Goal: Task Accomplishment & Management: Use online tool/utility

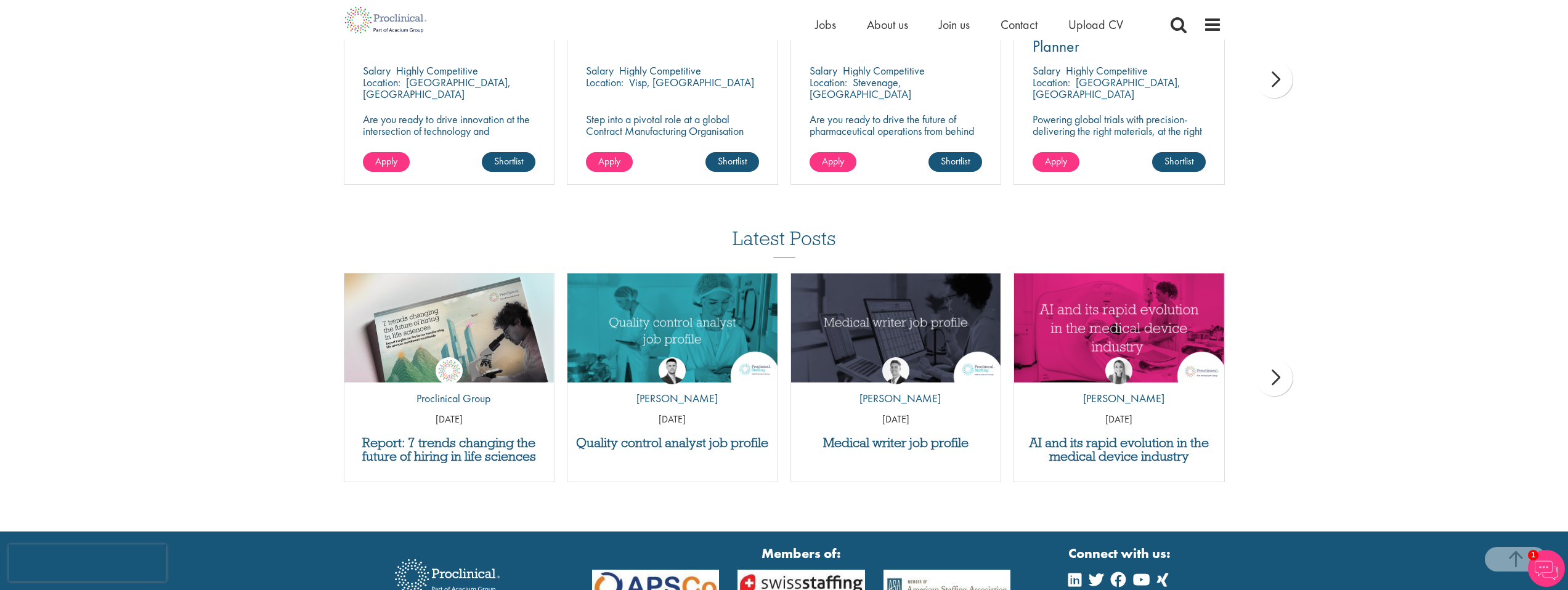
scroll to position [1430, 0]
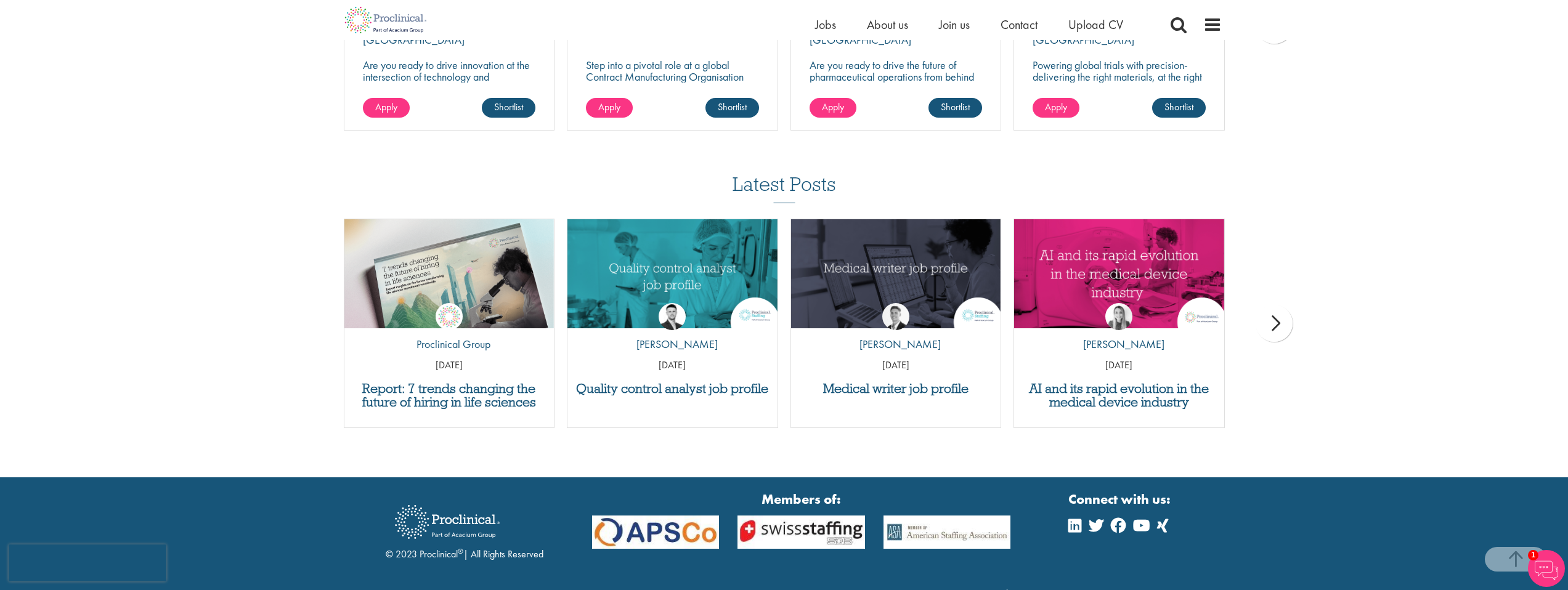
click at [1279, 310] on div "next" at bounding box center [1275, 324] width 37 height 37
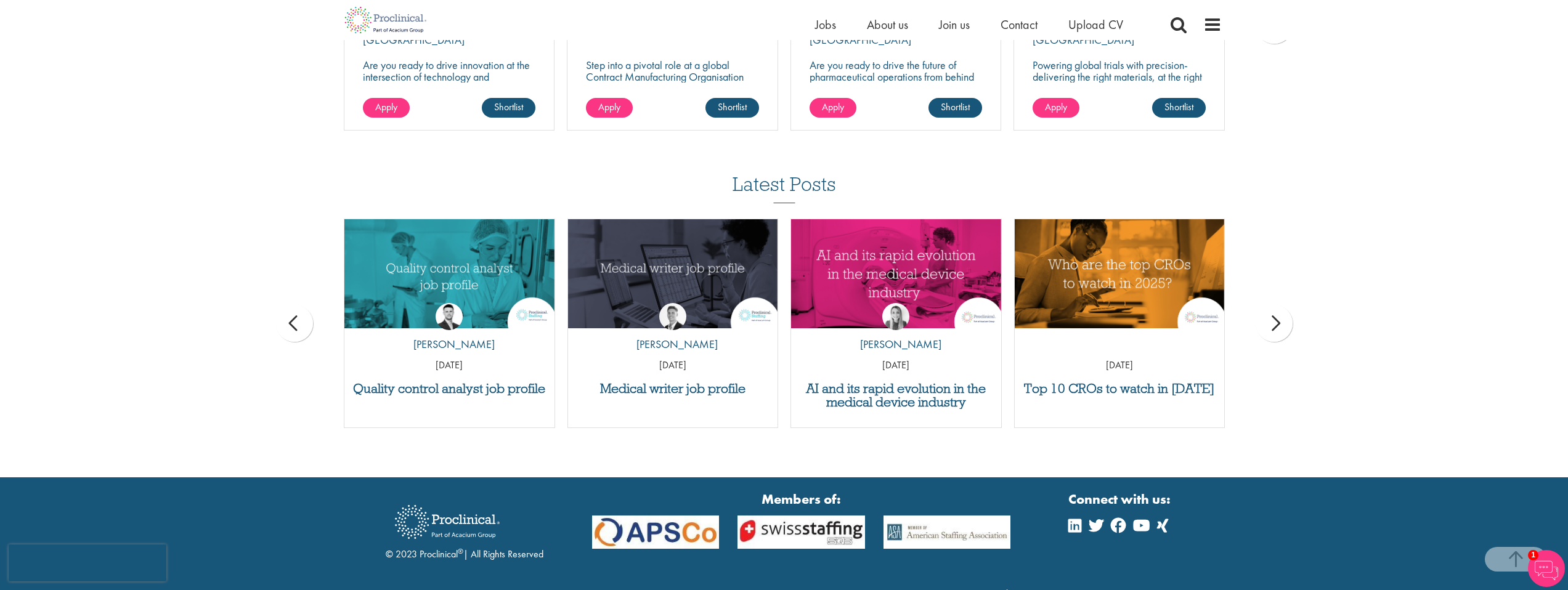
click at [1279, 310] on div "next" at bounding box center [1275, 324] width 37 height 37
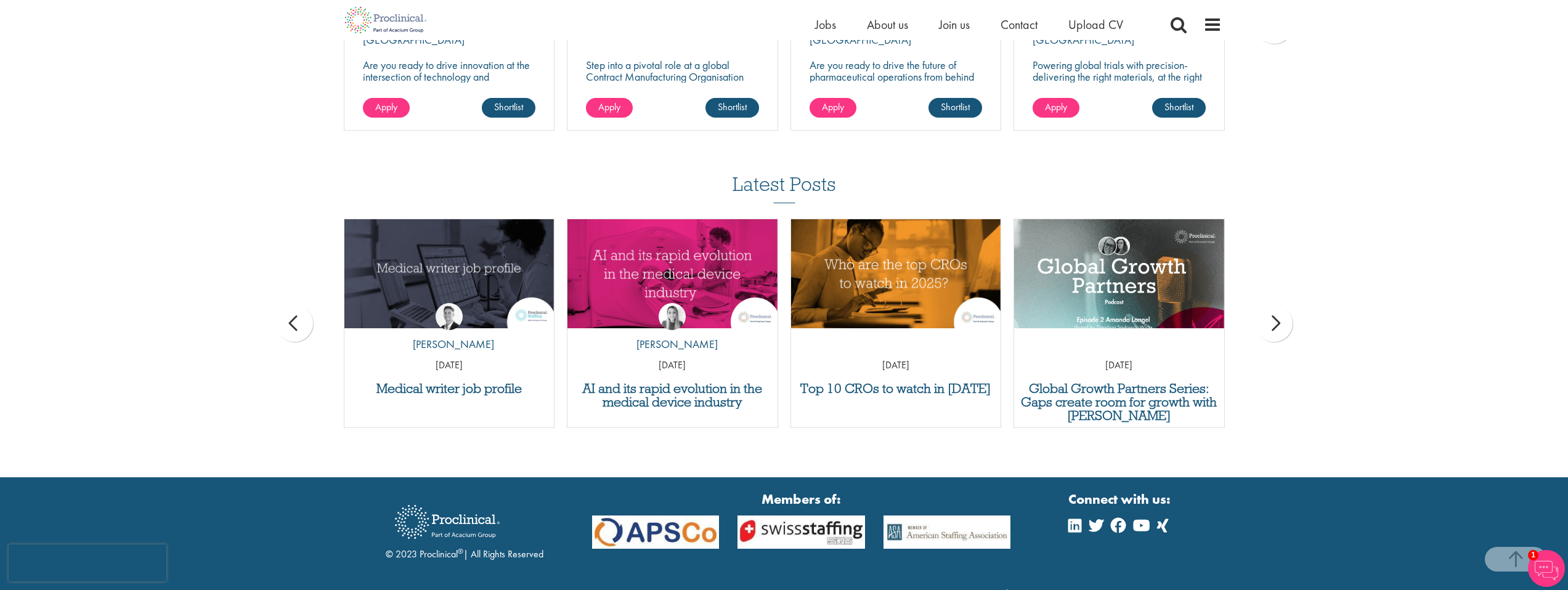
click at [1279, 310] on div "next" at bounding box center [1275, 324] width 37 height 37
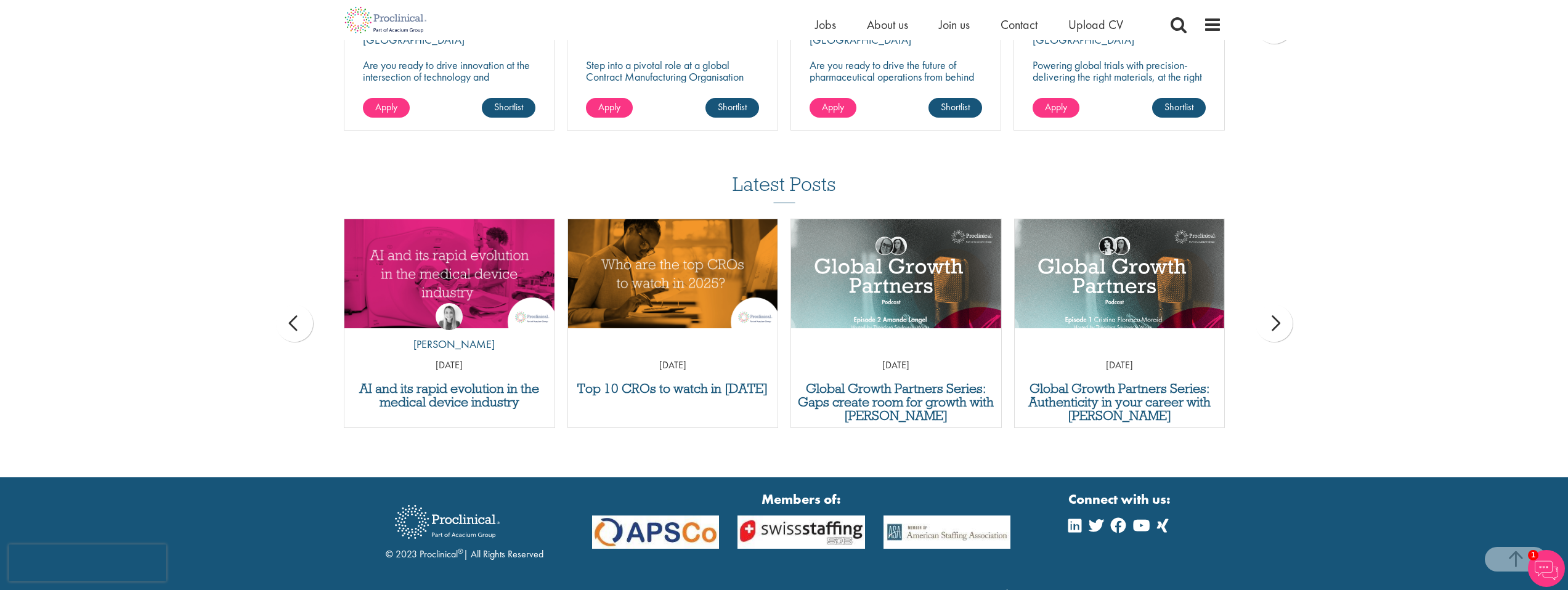
click at [1279, 310] on div "next" at bounding box center [1275, 324] width 37 height 37
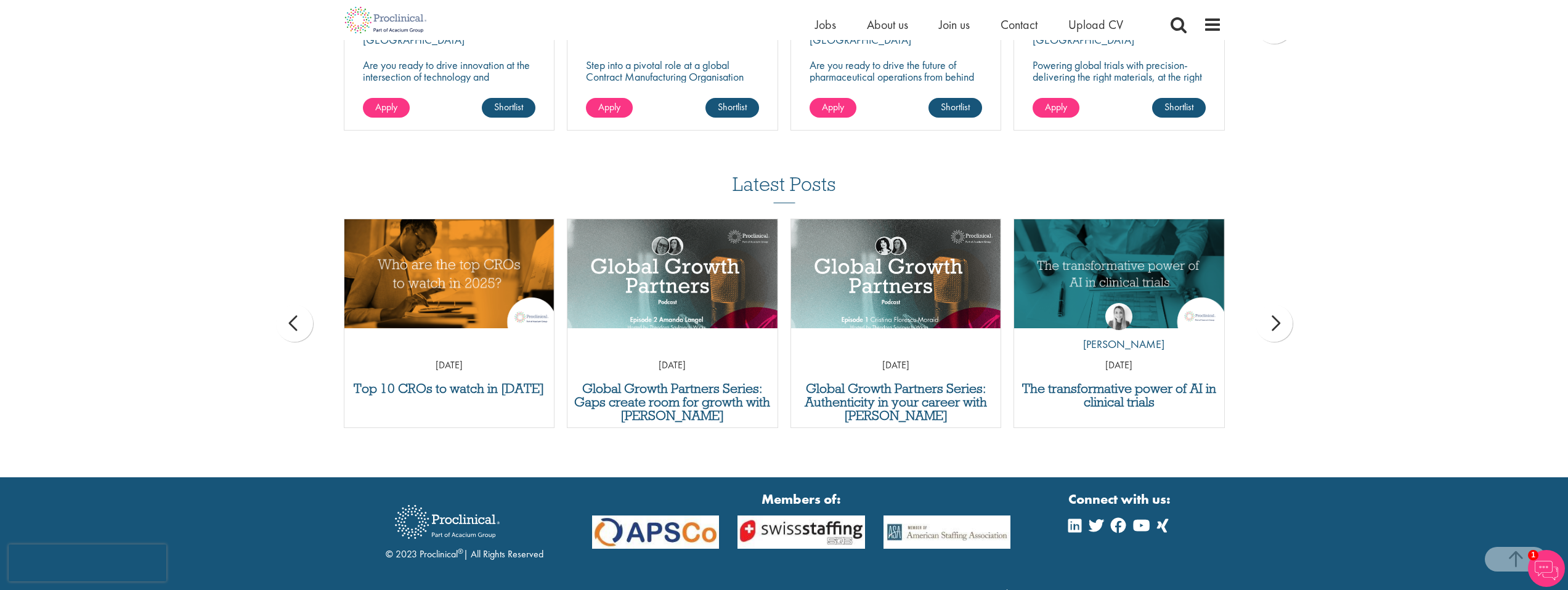
click at [1279, 310] on div "next" at bounding box center [1275, 324] width 37 height 37
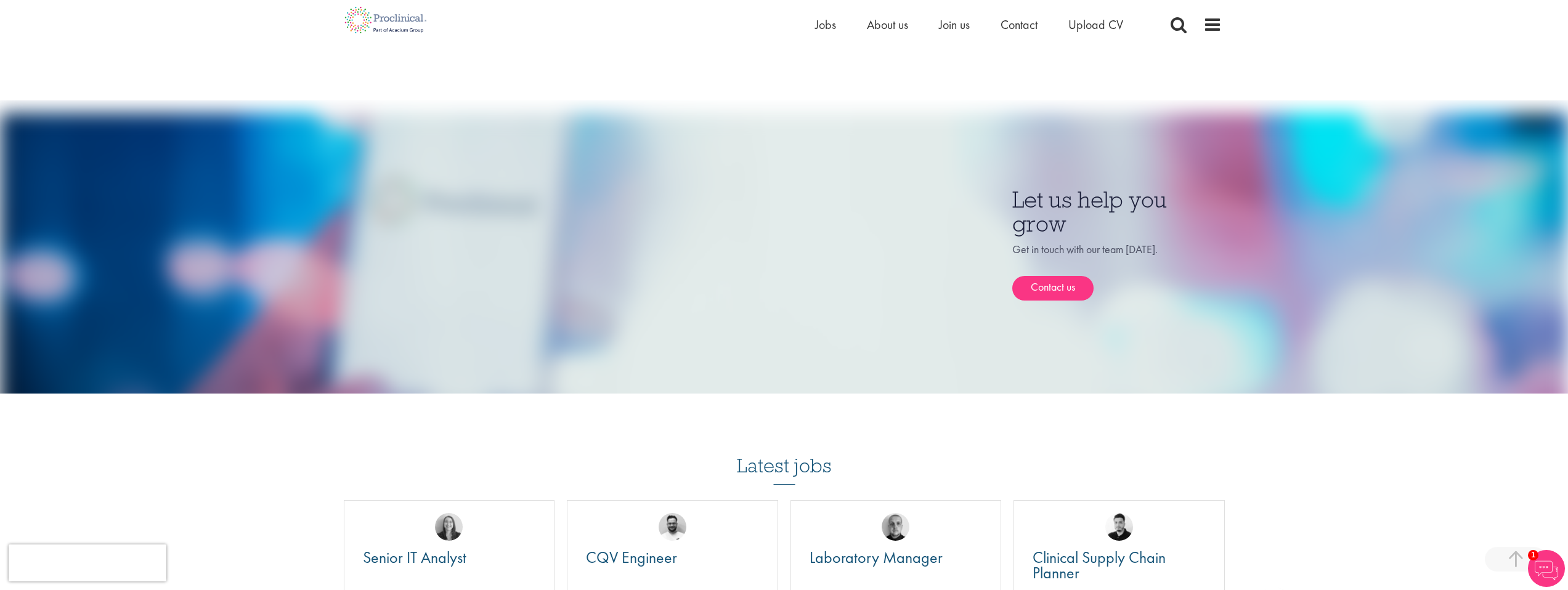
scroll to position [848, 0]
click at [819, 28] on span "Jobs" at bounding box center [826, 24] width 21 height 16
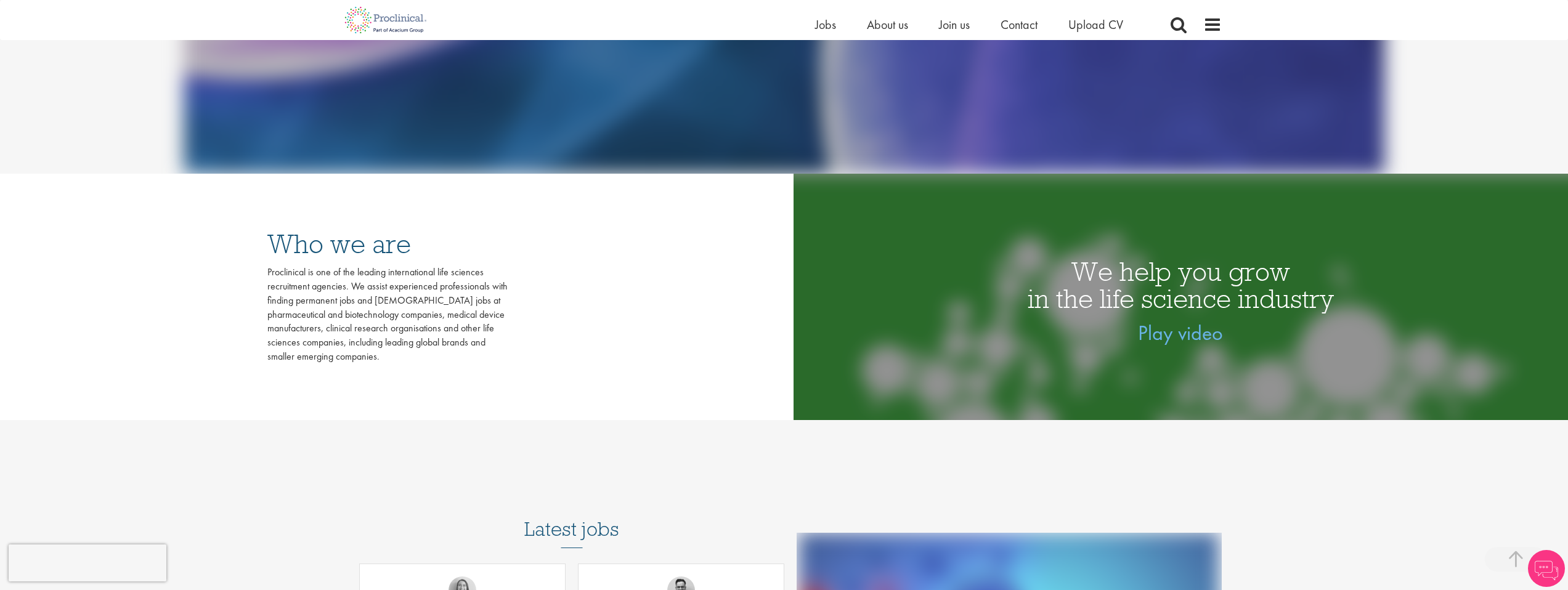
scroll to position [271, 0]
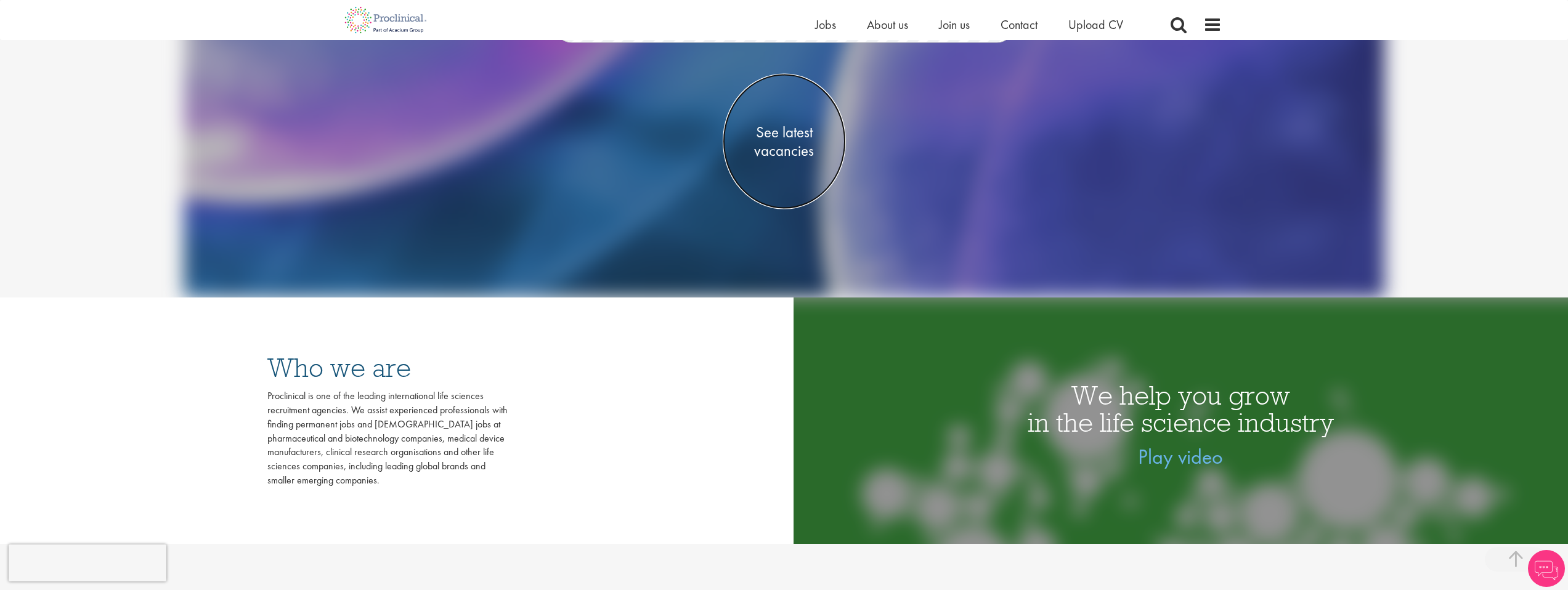
click at [779, 137] on span "See latest vacancies" at bounding box center [784, 141] width 124 height 37
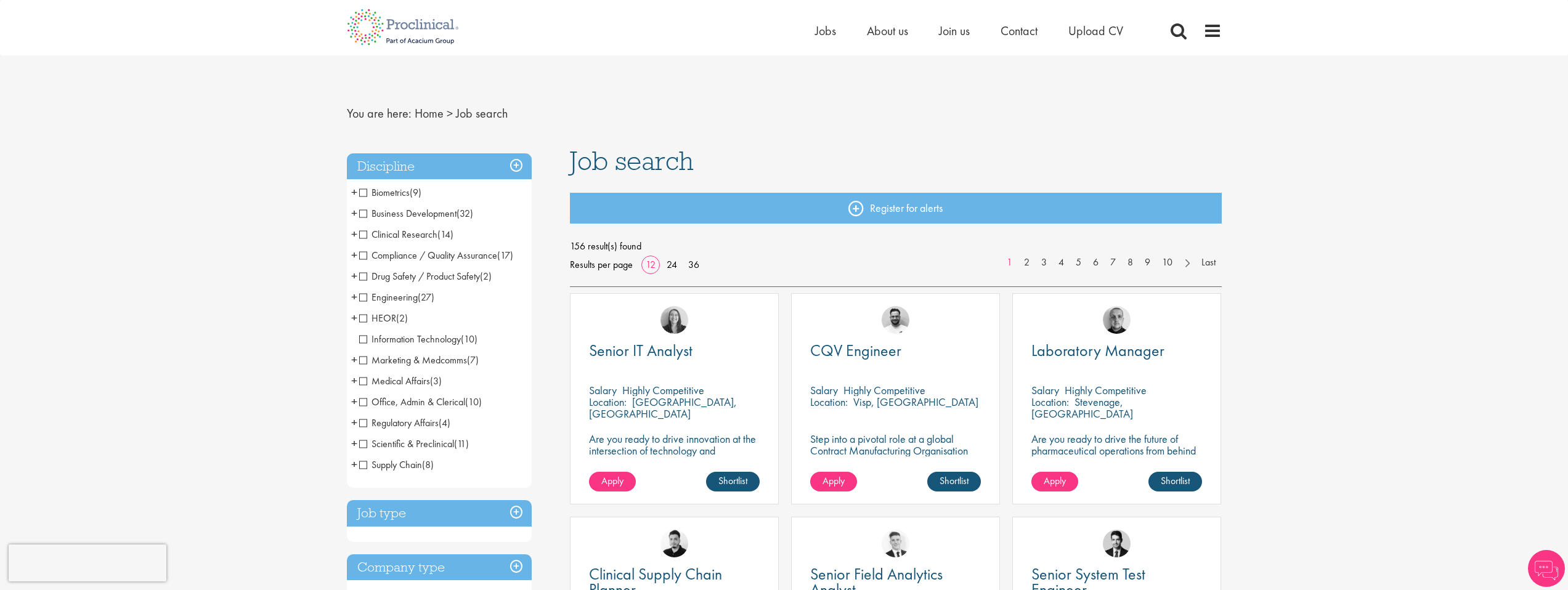
click at [363, 338] on span "Information Technology" at bounding box center [409, 339] width 102 height 13
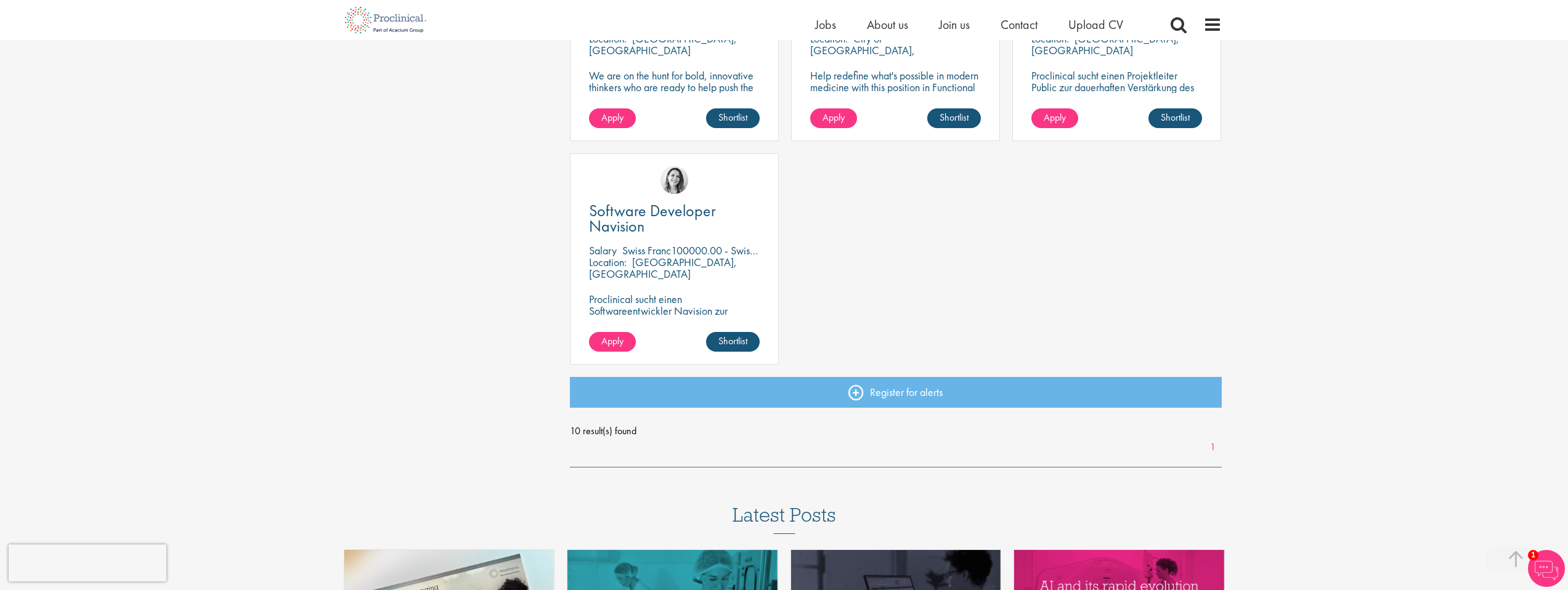
scroll to position [808, 0]
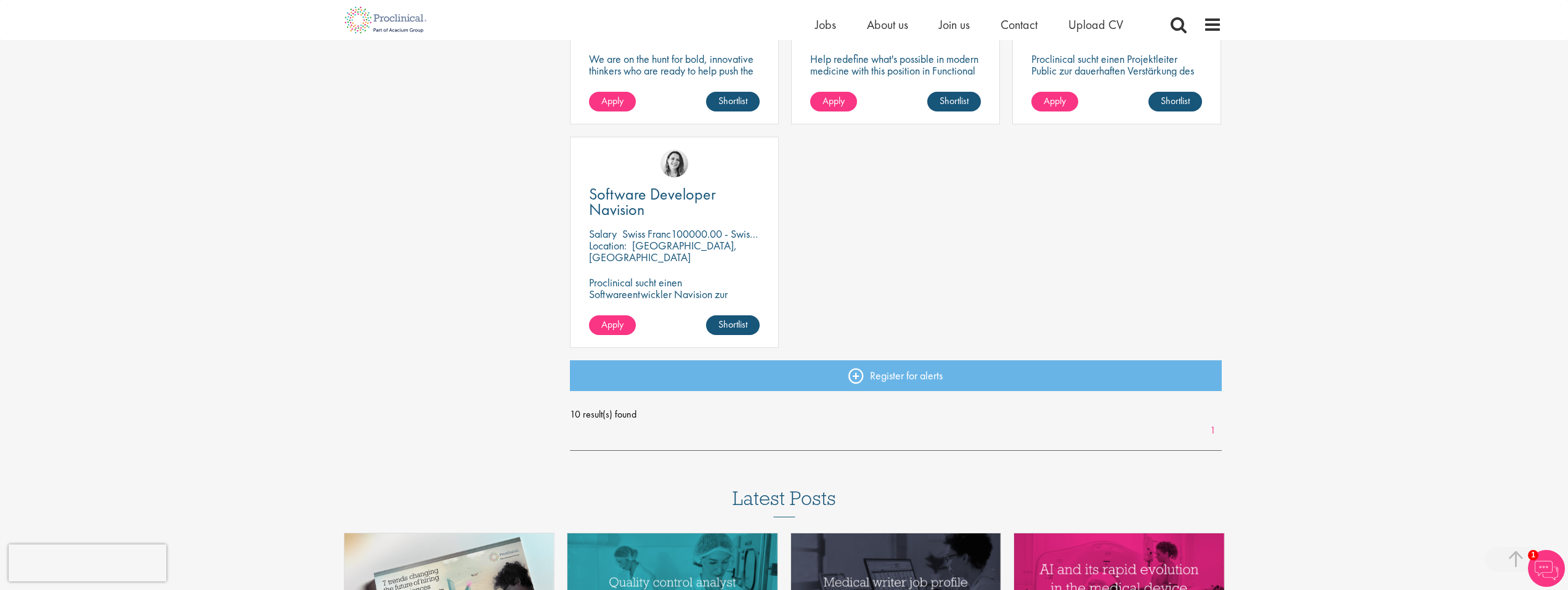
drag, startPoint x: 690, startPoint y: 233, endPoint x: 709, endPoint y: 234, distance: 19.0
click at [709, 234] on p "Swiss Franc100000.00 - Swiss Franc110000.00 per annum" at bounding box center [748, 234] width 253 height 14
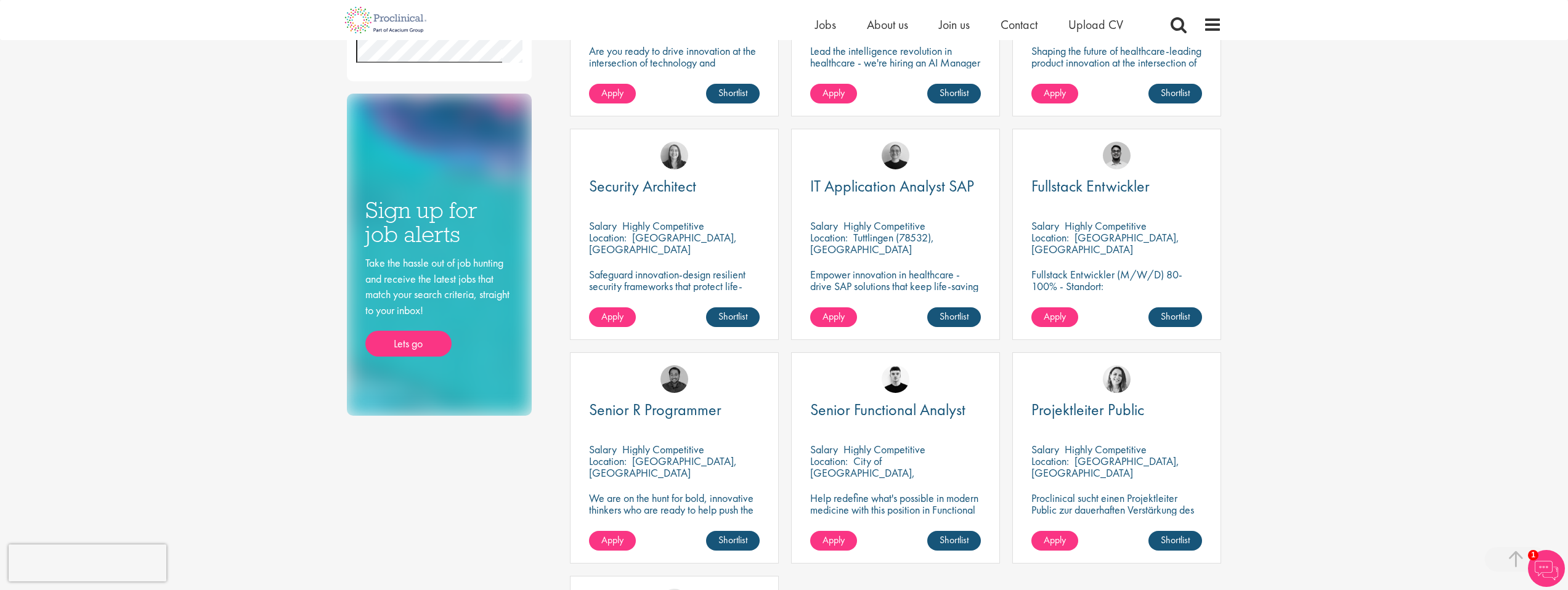
scroll to position [341, 0]
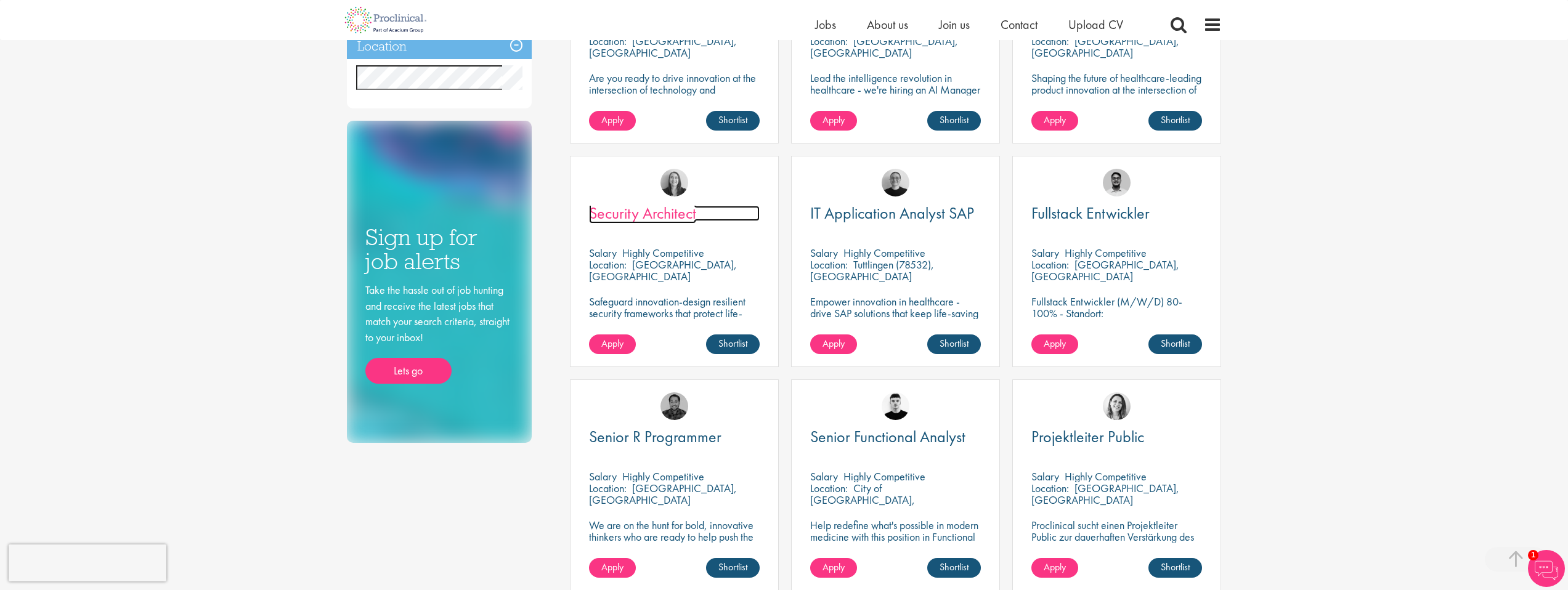
click at [683, 220] on span "Security Architect" at bounding box center [643, 213] width 108 height 21
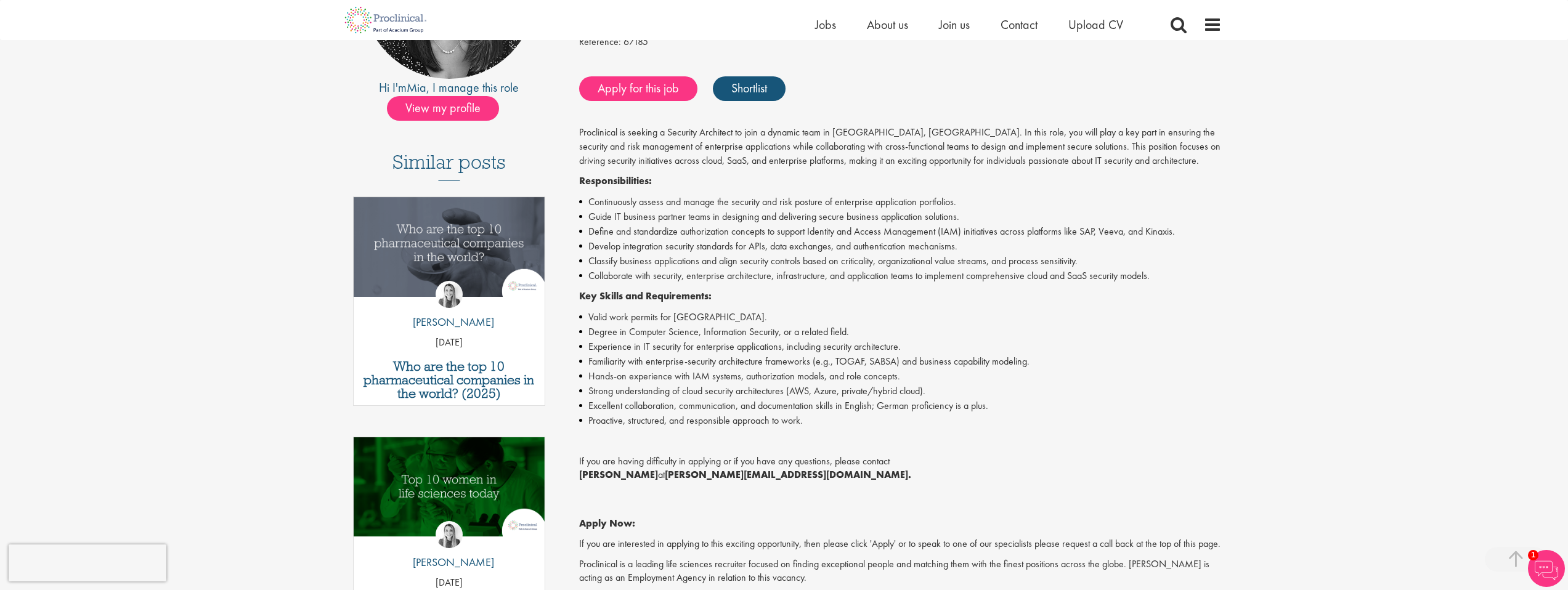
scroll to position [239, 0]
